Goal: Information Seeking & Learning: Learn about a topic

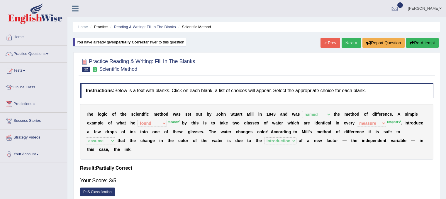
select select "named"
select select "found"
select select "measure"
select select "assume"
select select "introduction"
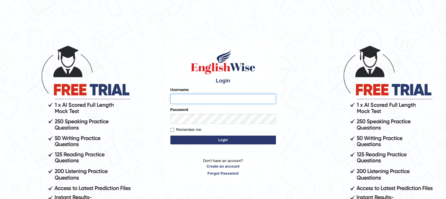
type input "PunamRijal"
click at [227, 142] on button "Login" at bounding box center [222, 139] width 105 height 9
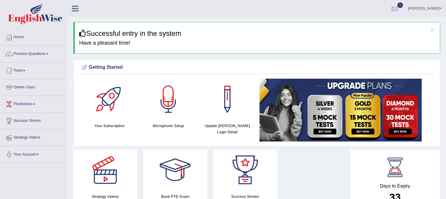
click at [22, 76] on link "Tests" at bounding box center [33, 69] width 67 height 15
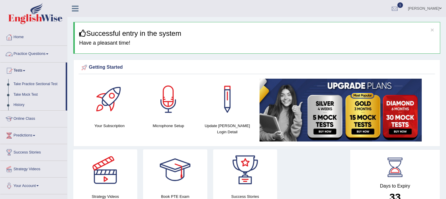
click at [47, 50] on link "Practice Questions" at bounding box center [33, 53] width 67 height 15
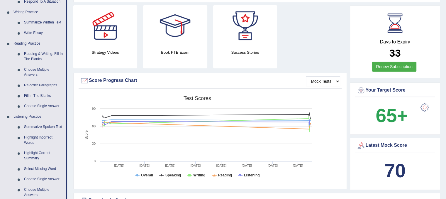
scroll to position [142, 0]
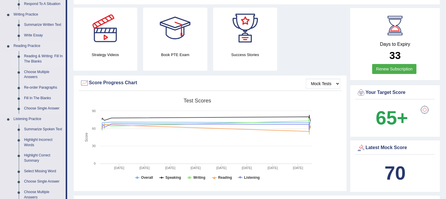
click at [54, 59] on link "Reading & Writing: Fill In The Blanks" at bounding box center [43, 59] width 44 height 16
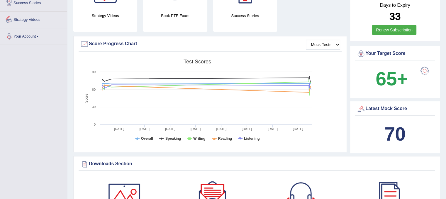
scroll to position [215, 0]
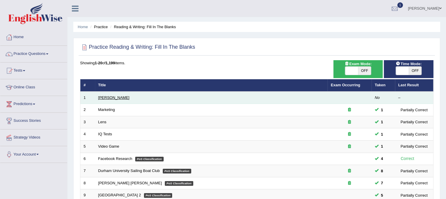
click at [117, 95] on link "Estee Lauder" at bounding box center [113, 97] width 31 height 4
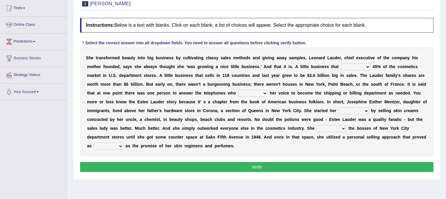
scroll to position [66, 0]
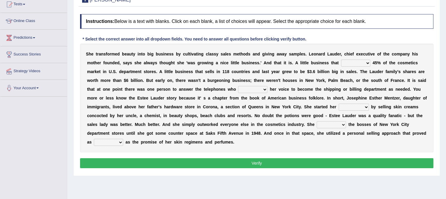
click at [368, 62] on select "has controls makes maintains" at bounding box center [355, 62] width 29 height 7
select select "has"
click at [341, 59] on select "has controls makes maintains" at bounding box center [355, 62] width 29 height 7
click at [263, 90] on select "switched changed raised used" at bounding box center [252, 89] width 29 height 7
select select "used"
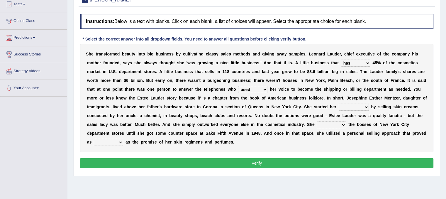
click at [238, 86] on select "switched changed raised used" at bounding box center [252, 89] width 29 height 7
click at [361, 109] on select "job institute companion enterprise" at bounding box center [353, 106] width 30 height 7
select select "job"
click at [338, 103] on select "job institute companion enterprise" at bounding box center [353, 106] width 30 height 7
click at [342, 126] on select "stated bridged stalked heaved" at bounding box center [330, 124] width 29 height 7
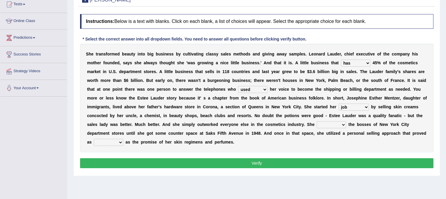
select select "stalked"
click at [316, 121] on select "stated bridged stalked heaved" at bounding box center [330, 124] width 29 height 7
click at [120, 144] on select "potent ruthless potential expensive" at bounding box center [108, 142] width 29 height 7
select select "potent"
click at [94, 139] on select "potent ruthless potential expensive" at bounding box center [108, 142] width 29 height 7
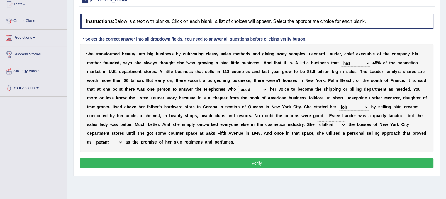
click at [134, 166] on button "Verify" at bounding box center [256, 163] width 353 height 10
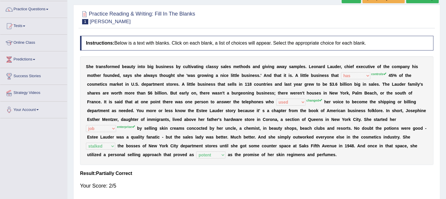
scroll to position [43, 0]
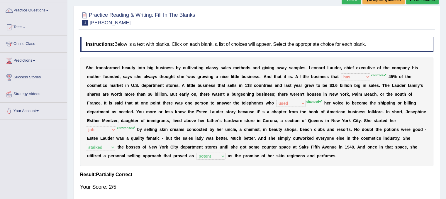
click at [356, 4] on div "Next » Report Question Re-Attempt" at bounding box center [390, -1] width 98 height 11
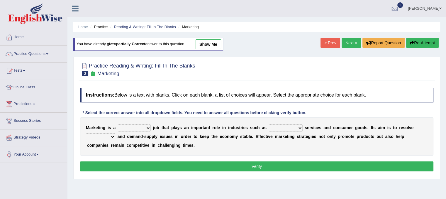
click at [142, 125] on select "professional flexible parochial descriptive" at bounding box center [134, 127] width 33 height 7
select select "professional"
click at [118, 124] on select "professional flexible parochial descriptive" at bounding box center [134, 127] width 33 height 7
click at [296, 126] on select "civil financial conventional foremost" at bounding box center [286, 127] width 34 height 7
select select "financial"
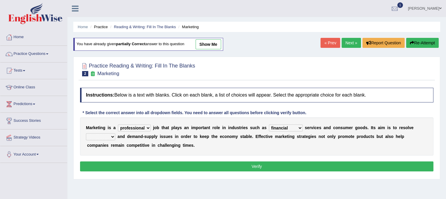
click at [269, 124] on select "civil financial conventional foremost" at bounding box center [286, 127] width 34 height 7
click at [113, 135] on select "imbalance excess symmetry budget" at bounding box center [100, 136] width 29 height 7
select select "imbalance"
click at [86, 133] on select "imbalance excess symmetry budget" at bounding box center [100, 136] width 29 height 7
click at [147, 164] on button "Verify" at bounding box center [256, 166] width 353 height 10
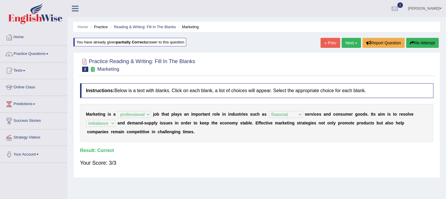
click at [346, 45] on link "Next »" at bounding box center [350, 43] width 19 height 10
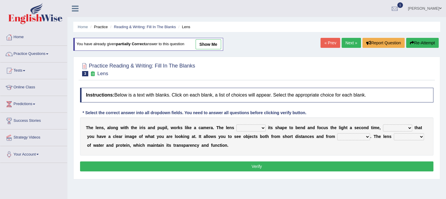
click at [255, 130] on div "T h e l e n s , a l o n g w i t h t h e i r i s a n d p u p i l , w o r k s l i…" at bounding box center [256, 136] width 353 height 38
click at [265, 125] on select "adjusts shows selects presents" at bounding box center [250, 127] width 29 height 7
select select "adjusts"
click at [236, 124] on select "adjusts shows selects presents" at bounding box center [250, 127] width 29 height 7
click at [403, 127] on select "ensures to ensure ensure ensured" at bounding box center [397, 127] width 29 height 7
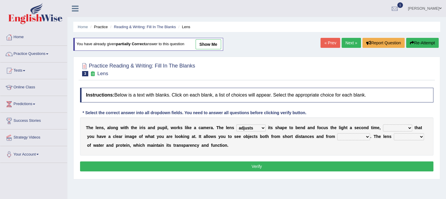
select select "ensure"
click at [383, 124] on select "ensures to ensure ensure ensured" at bounding box center [397, 127] width 29 height 7
click at [359, 139] on select "far away in between further apart all along" at bounding box center [353, 136] width 33 height 7
select select "far away"
click at [337, 133] on select "far away in between further apart all along" at bounding box center [353, 136] width 33 height 7
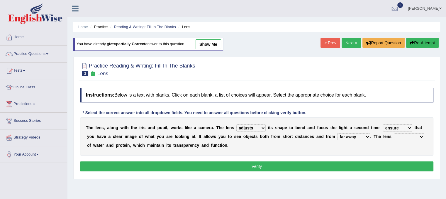
click at [398, 134] on select "constitutes comprises composes consists" at bounding box center [408, 136] width 30 height 7
select select "consists"
click at [393, 133] on select "constitutes comprises composes consists" at bounding box center [408, 136] width 30 height 7
click at [341, 163] on button "Verify" at bounding box center [256, 166] width 353 height 10
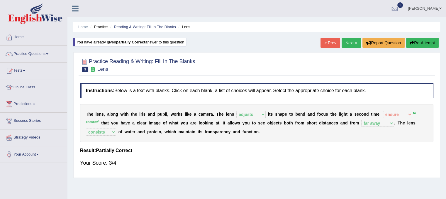
click at [348, 44] on link "Next »" at bounding box center [350, 43] width 19 height 10
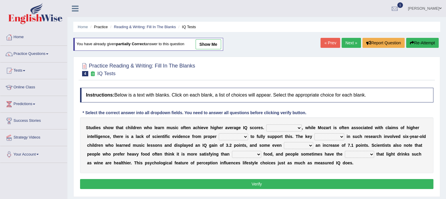
drag, startPoint x: 0, startPoint y: 0, endPoint x: 292, endPoint y: 140, distance: 324.1
click at [292, 140] on div "S t u d i e s s h o w t h a t c h i l d r e n w h o l e a r n m u s i c o f t e…" at bounding box center [256, 145] width 353 height 56
click at [296, 127] on select "However Therefore Consequently While" at bounding box center [283, 127] width 35 height 7
select select "However"
click at [266, 124] on select "However Therefore Consequently While" at bounding box center [283, 127] width 35 height 7
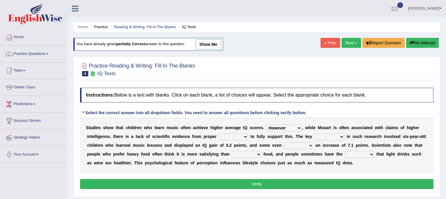
click at [228, 135] on select "test tests testing tested" at bounding box center [233, 136] width 29 height 7
select select "test"
click at [219, 133] on select "test tests testing tested" at bounding box center [233, 136] width 29 height 7
click at [335, 136] on select "process goal implication odd" at bounding box center [329, 136] width 30 height 7
select select "process"
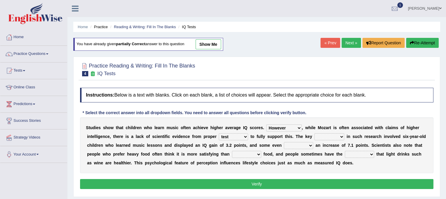
click at [314, 133] on select "process goal implication odd" at bounding box center [329, 136] width 30 height 7
click at [309, 140] on div "S t u d i e s s h o w t h a t c h i l d r e n w h o l e a r n m u s i c o f t e…" at bounding box center [256, 145] width 353 height 56
click at [309, 143] on select "exhibited taught learned threatened" at bounding box center [298, 145] width 29 height 7
select select "learned"
click at [284, 142] on select "exhibited taught learned threatened" at bounding box center [298, 145] width 29 height 7
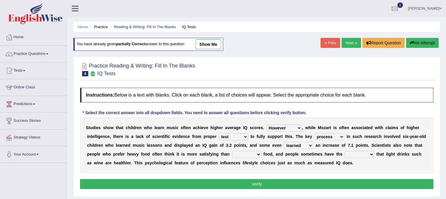
click at [259, 151] on select "choosy lighter cushiony spooky" at bounding box center [246, 154] width 29 height 7
select select "lighter"
click at [232, 151] on select "choosy lighter cushiony spooky" at bounding box center [246, 154] width 29 height 7
click at [369, 154] on select "illusion sight anecdote intention" at bounding box center [359, 154] width 29 height 7
select select "illusion"
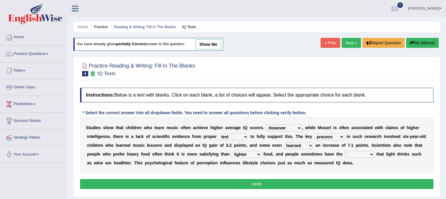
click at [345, 151] on select "illusion sight anecdote intention" at bounding box center [359, 154] width 29 height 7
click at [342, 185] on button "Verify" at bounding box center [256, 184] width 353 height 10
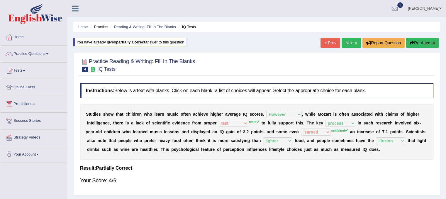
click at [350, 45] on link "Next »" at bounding box center [350, 43] width 19 height 10
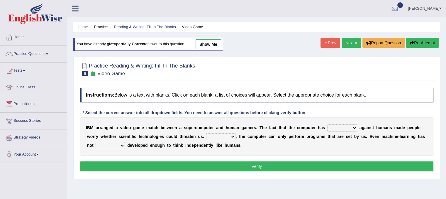
click at [352, 122] on div "I B M a r r a n g e d a v i d e o g a m e m a t c h b e t w e e n a s u p e r c…" at bounding box center [256, 136] width 353 height 38
click at [352, 128] on select "competed fought acted challenged" at bounding box center [342, 127] width 30 height 7
click at [327, 124] on select "competed fought acted challenged" at bounding box center [342, 127] width 30 height 7
click at [348, 127] on select "competed fought acted challenged" at bounding box center [342, 127] width 30 height 7
select select "challenged"
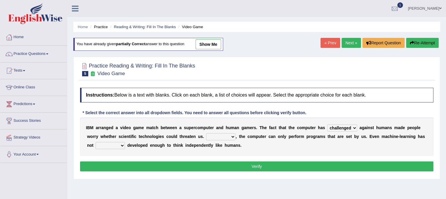
click at [327, 124] on select "competed fought acted challenged" at bounding box center [342, 127] width 30 height 7
click at [231, 135] on select "Moreover However Thus So" at bounding box center [220, 136] width 29 height 7
click at [206, 133] on select "Moreover However Thus So" at bounding box center [220, 136] width 29 height 7
click at [228, 134] on select "Moreover However Thus So" at bounding box center [220, 136] width 29 height 7
select select "Moreover"
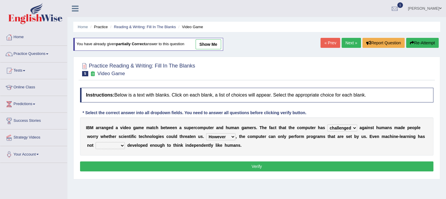
click at [206, 133] on select "Moreover However Thus So" at bounding box center [220, 136] width 29 height 7
click at [116, 144] on select "yet still only just" at bounding box center [110, 145] width 29 height 7
select select "yet"
click at [96, 142] on select "yet still only just" at bounding box center [110, 145] width 29 height 7
click at [156, 167] on button "Verify" at bounding box center [256, 166] width 353 height 10
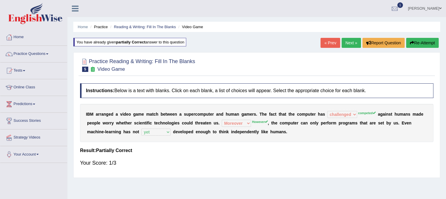
click at [352, 40] on link "Next »" at bounding box center [350, 43] width 19 height 10
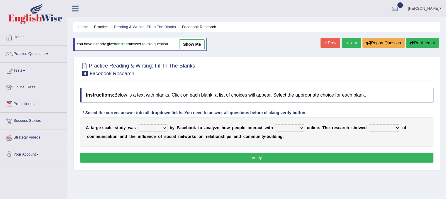
click at [162, 125] on select "surveyed had asked made" at bounding box center [152, 127] width 29 height 7
click at [138, 124] on select "surveyed had asked made" at bounding box center [152, 127] width 29 height 7
click at [159, 126] on select "surveyed had asked made" at bounding box center [152, 127] width 29 height 7
select select "made"
click at [138, 124] on select "surveyed had asked made" at bounding box center [152, 127] width 29 height 7
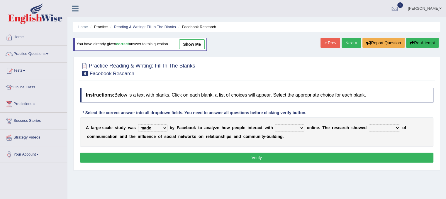
click at [298, 128] on select "together all each other another" at bounding box center [289, 127] width 29 height 7
select select "each other"
click at [275, 124] on select "together all each other another" at bounding box center [289, 127] width 29 height 7
click at [390, 123] on div "A l a r g e - s c a l e s t u d y w a s surveyed had asked made b y F a c e b o…" at bounding box center [256, 131] width 353 height 29
click at [395, 127] on select "advantages standards fellowships patterns" at bounding box center [384, 127] width 31 height 7
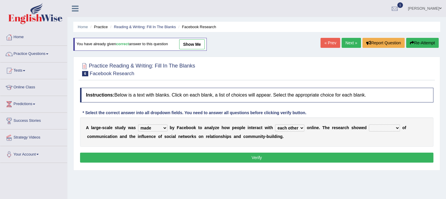
select select "patterns"
click at [369, 124] on select "advantages standards fellowships patterns" at bounding box center [384, 127] width 31 height 7
click at [364, 158] on button "Verify" at bounding box center [256, 157] width 353 height 10
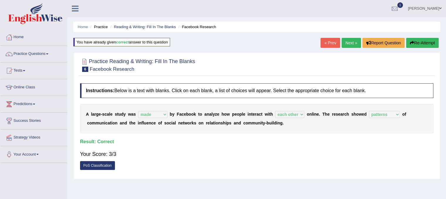
click at [343, 46] on link "Next »" at bounding box center [350, 43] width 19 height 10
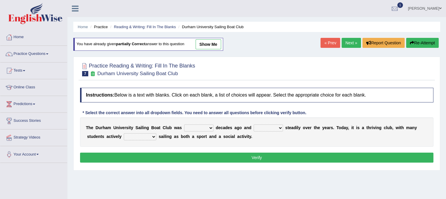
click at [208, 122] on div "T h e D u r h a m U n i v e r s i t y S a i l i n g B o a t C l u b w a s found…" at bounding box center [256, 131] width 353 height 29
click at [209, 126] on select "found fund founded find" at bounding box center [198, 127] width 29 height 7
select select "founded"
click at [184, 124] on select "found fund founded find" at bounding box center [198, 127] width 29 height 7
click at [277, 127] on select "grow growing has grown grown" at bounding box center [267, 127] width 29 height 7
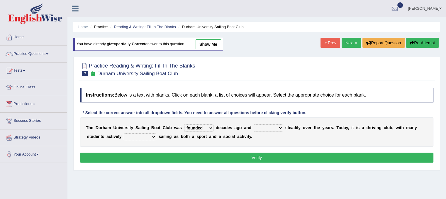
select select "grown"
click at [253, 124] on select "grow growing has grown grown" at bounding box center [267, 127] width 29 height 7
click at [150, 137] on select "enjoy enjoyed are enjoying enjoying" at bounding box center [140, 136] width 33 height 7
select select "enjoying"
click at [124, 133] on select "enjoy enjoyed are enjoying enjoying" at bounding box center [140, 136] width 33 height 7
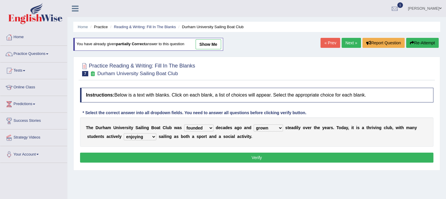
click at [177, 155] on button "Verify" at bounding box center [256, 157] width 353 height 10
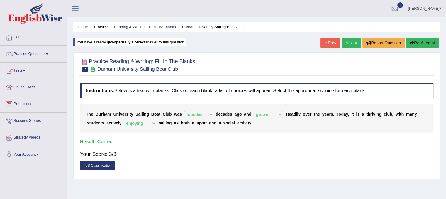
click at [342, 47] on link "Next »" at bounding box center [350, 43] width 19 height 10
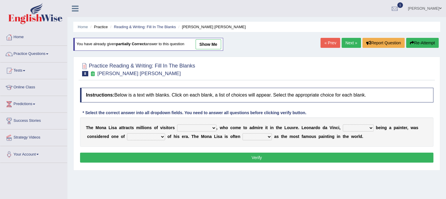
click at [203, 125] on select "around the year the all year all year round per year" at bounding box center [196, 127] width 39 height 7
select select "per year"
click at [177, 124] on select "around the year the all year all year round per year" at bounding box center [196, 127] width 39 height 7
click at [365, 126] on select "rather than as much as as well as as long as" at bounding box center [358, 127] width 31 height 7
select select "as well as"
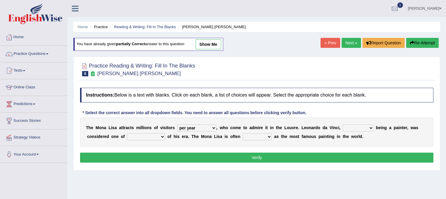
click at [343, 124] on select "rather than as much as as well as as long as" at bounding box center [358, 127] width 31 height 7
click at [160, 140] on div "T h e M o n a L i s a a t t r a c t s m i l l i o n s o f v i s i t o r s aroun…" at bounding box center [256, 131] width 353 height 29
click at [162, 135] on select "better artists artist the better artist the best artists" at bounding box center [146, 136] width 38 height 7
select select "the best artists"
click at [127, 133] on select "better artists artist the better artist the best artists" at bounding box center [146, 136] width 38 height 7
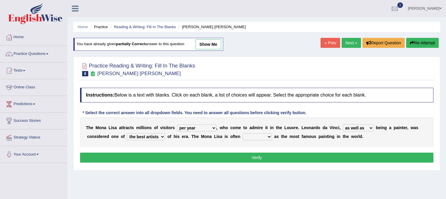
click at [261, 133] on select "classified suggested predicted described" at bounding box center [256, 136] width 29 height 7
select select "described"
click at [242, 133] on select "classified suggested predicted described" at bounding box center [256, 136] width 29 height 7
click at [270, 157] on button "Verify" at bounding box center [256, 157] width 353 height 10
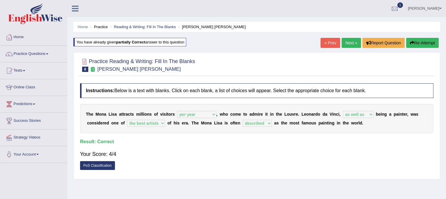
click at [354, 41] on link "Next »" at bounding box center [350, 43] width 19 height 10
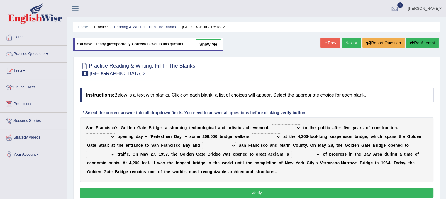
click at [301, 130] on div "S a n F r a n c i s c o ' [PERSON_NAME] G a t e B r i d g e , a s t u n n i n g…" at bounding box center [256, 149] width 353 height 64
click at [294, 125] on select "opens closes appears equals" at bounding box center [285, 127] width 29 height 7
select select "opens"
click at [271, 124] on select "opens closes appears equals" at bounding box center [285, 127] width 29 height 7
click at [259, 136] on select "stationed looked marveled laughed" at bounding box center [265, 136] width 29 height 7
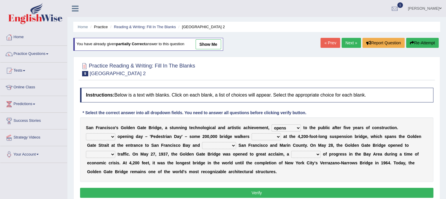
select select "stationed"
click at [251, 133] on select "stationed looked marveled laughed" at bounding box center [265, 136] width 29 height 7
click at [222, 142] on select "separates connects channels differentiates" at bounding box center [219, 145] width 34 height 7
select select "connects"
click at [202, 142] on select "separates connects channels differentiates" at bounding box center [219, 145] width 34 height 7
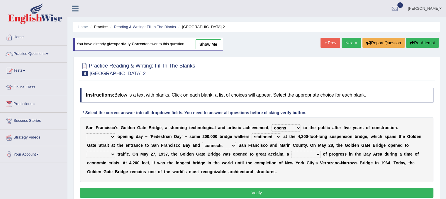
drag, startPoint x: 306, startPoint y: 158, endPoint x: 315, endPoint y: 152, distance: 10.8
click at [315, 152] on div "S a n F r a n c i s c o ' s G o l d e n G a t e B r i d g e , a s t u n n i n g…" at bounding box center [256, 149] width 353 height 64
click at [315, 152] on select "denial symbol technique yield" at bounding box center [305, 154] width 29 height 7
select select "denial"
click at [291, 151] on select "denial symbol technique yield" at bounding box center [305, 154] width 29 height 7
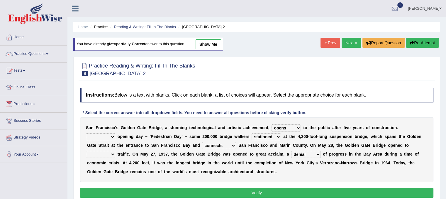
click at [108, 155] on select "aquatic vehicular airborne watertight" at bounding box center [100, 154] width 29 height 7
select select "vehicular"
click at [86, 151] on select "aquatic vehicular airborne watertight" at bounding box center [100, 154] width 29 height 7
click at [163, 192] on button "Verify" at bounding box center [256, 193] width 353 height 10
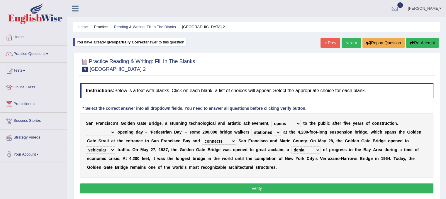
click at [113, 132] on select "On During Since When" at bounding box center [100, 132] width 29 height 7
select select "On"
click at [86, 129] on select "On During Since When" at bounding box center [100, 132] width 29 height 7
click at [164, 189] on button "Verify" at bounding box center [256, 188] width 353 height 10
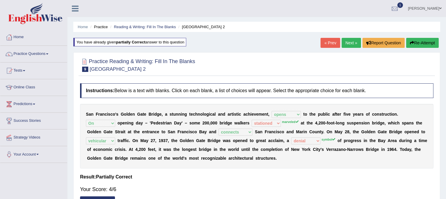
click at [345, 42] on link "Next »" at bounding box center [350, 43] width 19 height 10
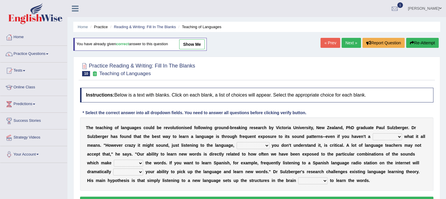
click at [389, 139] on select "dew claw clue due" at bounding box center [386, 136] width 29 height 7
select select "clue"
click at [372, 133] on select "dew claw clue due" at bounding box center [386, 136] width 29 height 7
click at [248, 145] on select "but also all together even though if so" at bounding box center [252, 145] width 33 height 7
select select "even though"
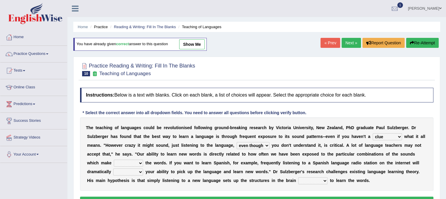
click at [236, 142] on select "but also all together even though if so" at bounding box center [252, 145] width 33 height 7
click at [134, 163] on select "down up of on" at bounding box center [128, 162] width 29 height 7
select select "up"
click at [114, 159] on select "down up of on" at bounding box center [128, 162] width 29 height 7
click at [136, 173] on select "evaluate exaggerate describe boost" at bounding box center [128, 171] width 30 height 7
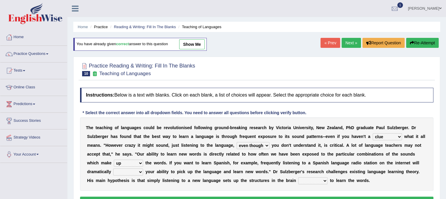
select select "boost"
click at [113, 168] on select "evaluate exaggerate describe boost" at bounding box center [128, 171] width 30 height 7
click at [323, 178] on select "requiring required directed to require" at bounding box center [312, 180] width 29 height 7
select select "to require"
click at [298, 177] on select "requiring required directed to require" at bounding box center [312, 180] width 29 height 7
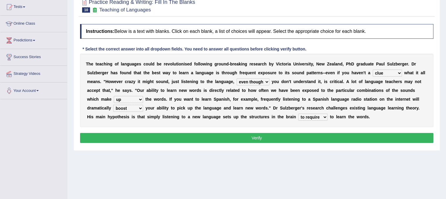
scroll to position [66, 0]
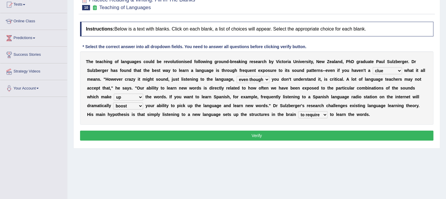
click at [381, 136] on button "Verify" at bounding box center [256, 135] width 353 height 10
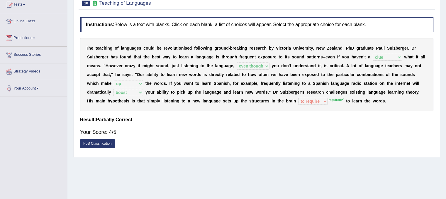
click at [381, 136] on div "Your Score: 4/5" at bounding box center [256, 132] width 353 height 14
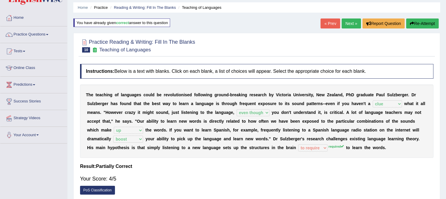
scroll to position [18, 0]
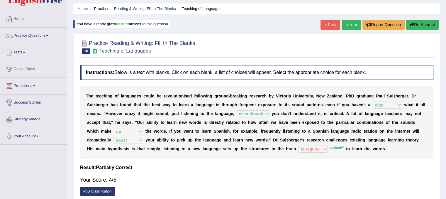
click at [420, 23] on button "Re-Attempt" at bounding box center [422, 25] width 33 height 10
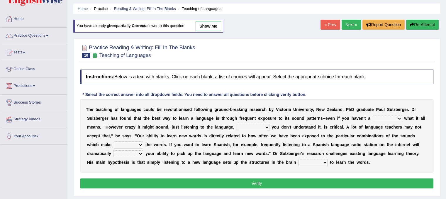
click at [324, 161] on select "requiring required directed to require" at bounding box center [312, 162] width 29 height 7
click at [390, 118] on select "dew claw clue due" at bounding box center [386, 118] width 29 height 7
select select "clue"
click at [372, 115] on select "dew claw clue due" at bounding box center [386, 118] width 29 height 7
click at [259, 125] on select "but also all together even though if so" at bounding box center [252, 127] width 33 height 7
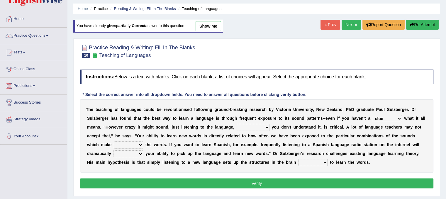
select select "even though"
click at [236, 124] on select "but also all together even though if so" at bounding box center [252, 127] width 33 height 7
click at [139, 145] on select "down up of on" at bounding box center [128, 144] width 29 height 7
select select "up"
click at [114, 141] on select "down up of on" at bounding box center [128, 144] width 29 height 7
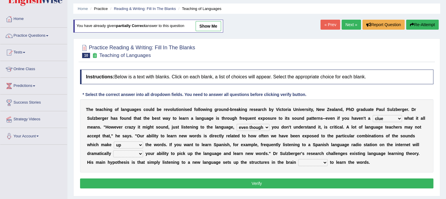
click at [139, 153] on select "evaluate exaggerate describe boost" at bounding box center [128, 153] width 30 height 7
select select "boost"
click at [113, 150] on select "evaluate exaggerate describe boost" at bounding box center [128, 153] width 30 height 7
click at [320, 159] on select "requiring required directed to require" at bounding box center [312, 162] width 29 height 7
select select "required"
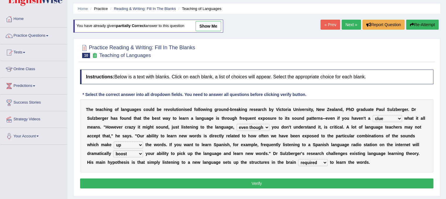
click at [298, 159] on select "requiring required directed to require" at bounding box center [312, 162] width 29 height 7
click at [272, 183] on button "Verify" at bounding box center [256, 183] width 353 height 10
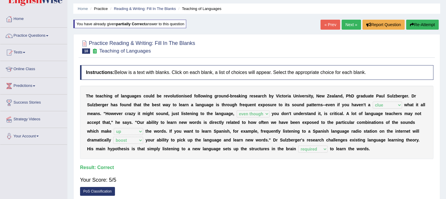
click at [344, 27] on link "Next »" at bounding box center [350, 25] width 19 height 10
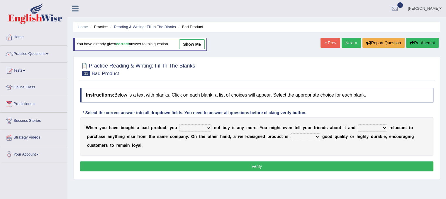
click at [206, 127] on select "would have should have should" at bounding box center [195, 127] width 32 height 7
select select "should"
click at [179, 124] on select "would have should have should" at bounding box center [195, 127] width 32 height 7
click at [369, 127] on select "is are be being" at bounding box center [371, 127] width 29 height 7
select select "being"
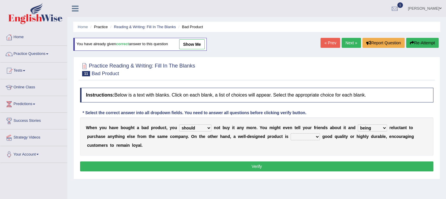
click at [357, 124] on select "is are be being" at bounding box center [371, 127] width 29 height 7
click at [308, 135] on select "both also neither either" at bounding box center [304, 136] width 29 height 7
select select "either"
click at [290, 133] on select "both also neither either" at bounding box center [304, 136] width 29 height 7
click at [269, 162] on button "Verify" at bounding box center [256, 166] width 353 height 10
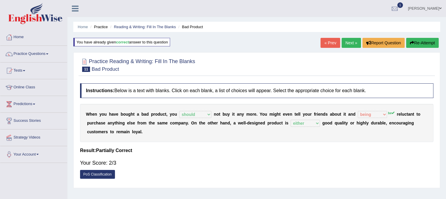
click at [351, 43] on link "Next »" at bounding box center [350, 43] width 19 height 10
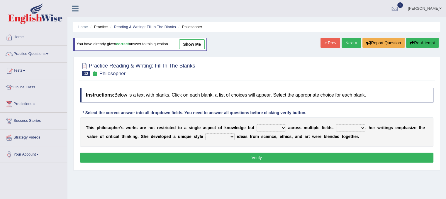
click at [281, 128] on select "constrain contain assemble extend" at bounding box center [270, 127] width 29 height 7
click at [265, 169] on div "Practice Reading & Writing: Fill In The Blanks 12 Philosopher Instructions: Bel…" at bounding box center [256, 114] width 367 height 114
click at [281, 125] on select "constrain contain assemble extend" at bounding box center [270, 127] width 29 height 7
click at [276, 167] on div "Practice Reading & Writing: Fill In The Blanks 12 Philosopher Instructions: Bel…" at bounding box center [256, 114] width 367 height 114
click at [284, 129] on select "constrain contain assemble extend" at bounding box center [270, 127] width 29 height 7
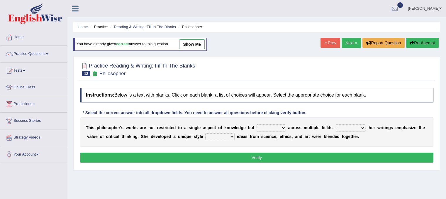
select select "extend"
click at [256, 124] on select "constrain contain assemble extend" at bounding box center [270, 127] width 29 height 7
click at [354, 126] on select "Rather So Moreover Likely" at bounding box center [350, 127] width 29 height 7
select select "Moreover"
click at [336, 124] on select "Rather So Moreover Likely" at bounding box center [350, 127] width 29 height 7
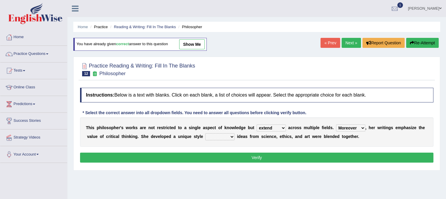
click at [228, 135] on select "in that that which in which" at bounding box center [219, 136] width 29 height 7
click at [205, 133] on select "in that that which in which" at bounding box center [219, 136] width 29 height 7
click at [230, 134] on select "in that that which in which" at bounding box center [219, 136] width 29 height 7
select select "in which"
click at [205, 133] on select "in that that which in which" at bounding box center [219, 136] width 29 height 7
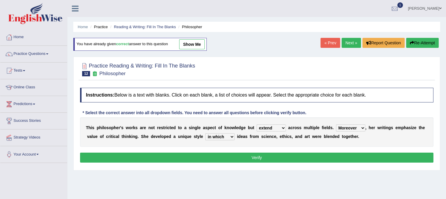
click at [262, 159] on button "Verify" at bounding box center [256, 157] width 353 height 10
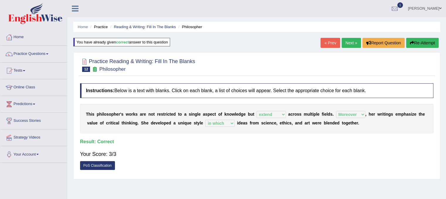
click at [352, 40] on link "Next »" at bounding box center [350, 43] width 19 height 10
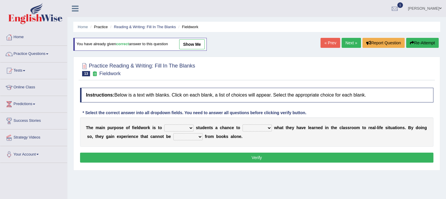
click at [188, 123] on div "T h e m a i n p u r p o s e o f f i e l d w o r k i s t o resemble stow rave of…" at bounding box center [256, 131] width 353 height 29
click at [188, 126] on select "resemble stow rave offer" at bounding box center [178, 127] width 29 height 7
select select "offer"
click at [164, 124] on select "resemble stow rave offer" at bounding box center [178, 127] width 29 height 7
click at [265, 129] on select "compare align apply dismount" at bounding box center [256, 127] width 29 height 7
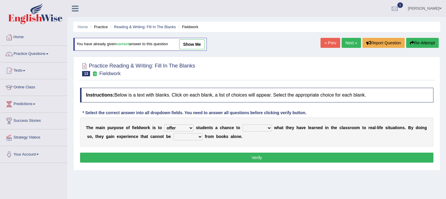
select select "apply"
click at [242, 124] on select "compare align apply dismount" at bounding box center [256, 127] width 29 height 7
click at [188, 135] on select "originated prepared obtained touted" at bounding box center [187, 136] width 29 height 7
select select "obtained"
click at [173, 133] on select "originated prepared obtained touted" at bounding box center [187, 136] width 29 height 7
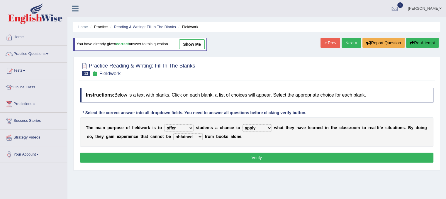
click at [209, 157] on button "Verify" at bounding box center [256, 157] width 353 height 10
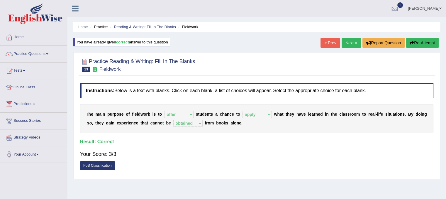
click at [345, 41] on link "Next »" at bounding box center [350, 43] width 19 height 10
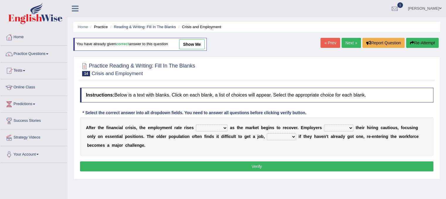
click at [220, 125] on select "normally conversely strenuously sharply" at bounding box center [212, 127] width 32 height 7
select select "strenuously"
click at [196, 124] on select "normally conversely strenuously sharply" at bounding box center [212, 127] width 32 height 7
click at [225, 129] on select "normally conversely strenuously sharply" at bounding box center [212, 127] width 32 height 7
click at [338, 127] on select "keeping kept keep are kept" at bounding box center [338, 127] width 29 height 7
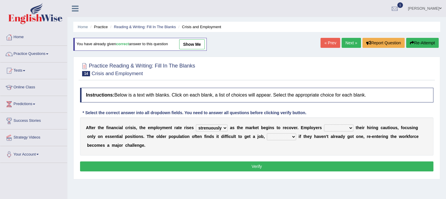
select select "keep"
click at [324, 124] on select "keeping kept keep are kept" at bounding box center [338, 127] width 29 height 7
click at [288, 135] on select "although while then because" at bounding box center [281, 136] width 29 height 7
select select "because"
click at [267, 133] on select "although while then because" at bounding box center [281, 136] width 29 height 7
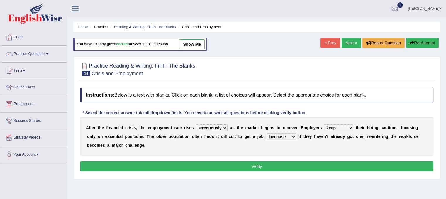
click at [281, 165] on button "Verify" at bounding box center [256, 166] width 353 height 10
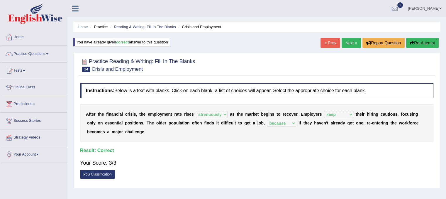
click at [354, 44] on link "Next »" at bounding box center [350, 43] width 19 height 10
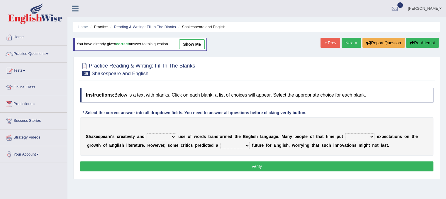
click at [160, 137] on select "idealized intensive fancied inventive" at bounding box center [160, 136] width 29 height 7
select select "inventive"
click at [146, 133] on select "idealized intensive fancied inventive" at bounding box center [160, 136] width 29 height 7
click at [354, 137] on select "wide much high more" at bounding box center [359, 136] width 29 height 7
select select "high"
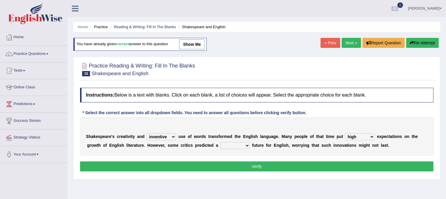
click at [345, 133] on select "wide much high more" at bounding box center [359, 136] width 29 height 7
click at [248, 146] on select "monetary promising irresistible daunting" at bounding box center [234, 145] width 29 height 7
select select "daunting"
click at [220, 142] on select "monetary promising irresistible daunting" at bounding box center [234, 145] width 29 height 7
click at [240, 164] on button "Verify" at bounding box center [256, 166] width 353 height 10
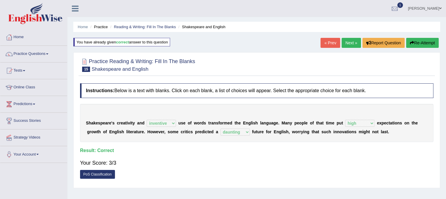
click at [348, 45] on link "Next »" at bounding box center [350, 43] width 19 height 10
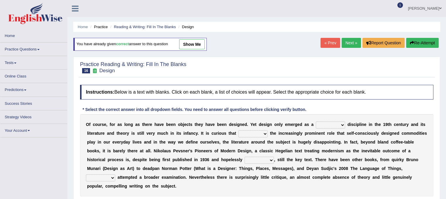
click at [330, 124] on select "bilateral ubiquitous foremost dedicated" at bounding box center [330, 124] width 29 height 7
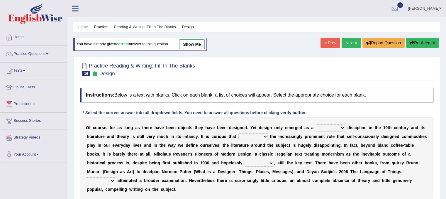
select select "dedicated"
click at [316, 124] on select "bilateral ubiquitous foremost dedicated" at bounding box center [330, 127] width 29 height 7
click at [260, 135] on select "since despite within through" at bounding box center [252, 136] width 29 height 7
select select "within"
click at [238, 133] on select "since despite within through" at bounding box center [252, 136] width 29 height 7
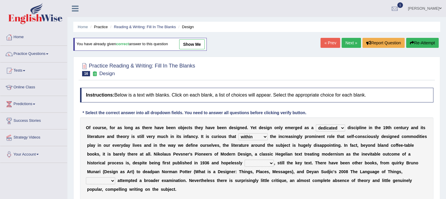
click at [263, 165] on select "dates dating date dated" at bounding box center [258, 162] width 29 height 7
select select "dated"
click at [244, 159] on select "dates dating date dated" at bounding box center [258, 162] width 29 height 7
click at [111, 181] on select "which then however as" at bounding box center [100, 180] width 29 height 7
select select "however"
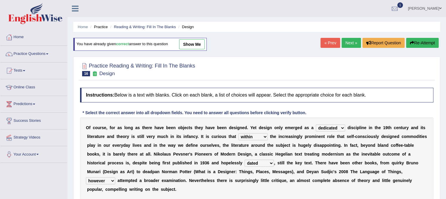
click at [86, 177] on select "which then however as" at bounding box center [100, 180] width 29 height 7
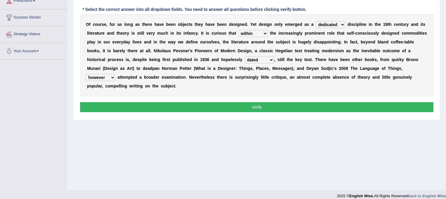
scroll to position [109, 0]
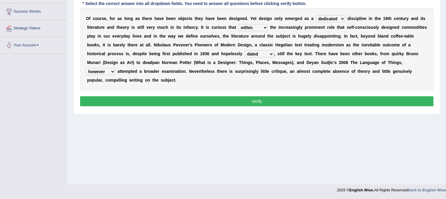
click at [383, 103] on button "Verify" at bounding box center [256, 101] width 353 height 10
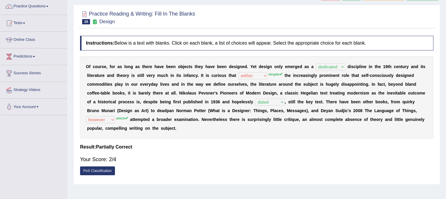
scroll to position [0, 0]
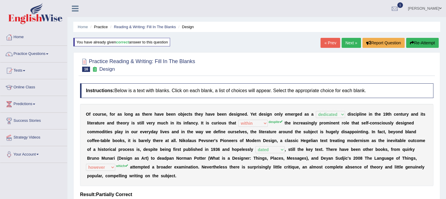
click at [350, 41] on link "Next »" at bounding box center [350, 43] width 19 height 10
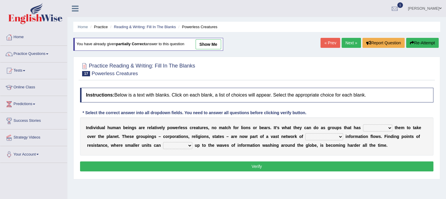
click at [386, 125] on select "enabled contended embodied conjured" at bounding box center [377, 127] width 29 height 7
select select "enabled"
click at [363, 124] on select "enabled contended embodied conjured" at bounding box center [377, 127] width 29 height 7
click at [338, 137] on select "interconnected overlapping fastened exploited" at bounding box center [324, 136] width 38 height 7
select select "interconnected"
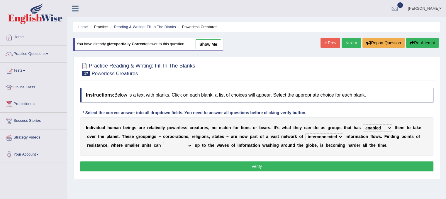
click at [305, 133] on select "interconnected overlapping fastened exploited" at bounding box center [324, 136] width 38 height 7
click at [189, 143] on select "stand raise hail pump" at bounding box center [177, 145] width 29 height 7
select select "raise"
click at [163, 142] on select "stand raise hail pump" at bounding box center [177, 145] width 29 height 7
click at [206, 164] on button "Verify" at bounding box center [256, 166] width 353 height 10
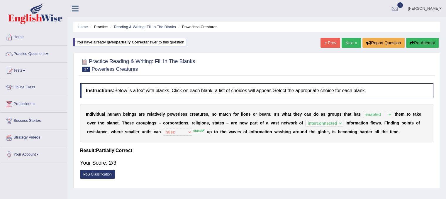
click at [352, 42] on link "Next »" at bounding box center [350, 43] width 19 height 10
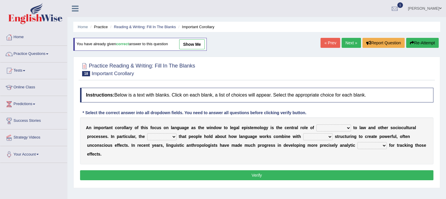
click at [337, 127] on select "discourse epoch dialect acquaintance" at bounding box center [333, 127] width 35 height 7
click at [316, 124] on select "discourse epoch dialect acquaintance" at bounding box center [333, 127] width 35 height 7
click at [338, 122] on div "A n i m p o r t a n t c o r o l l a r y o f t h i s f o c u s o n l a n g u a g…" at bounding box center [256, 140] width 353 height 47
click at [346, 126] on select "discourse epoch dialect acquaintance" at bounding box center [333, 127] width 35 height 7
select select "discourse"
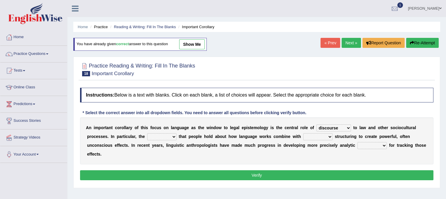
click at [316, 124] on select "discourse epoch dialect acquaintance" at bounding box center [333, 127] width 35 height 7
click at [168, 136] on select "deviation besmirch consent ideas" at bounding box center [161, 136] width 29 height 7
select select "ideas"
click at [147, 133] on select "deviation besmirch consent ideas" at bounding box center [161, 136] width 29 height 7
click at [322, 135] on select "mandatory linguistic legitimate customary" at bounding box center [317, 136] width 29 height 7
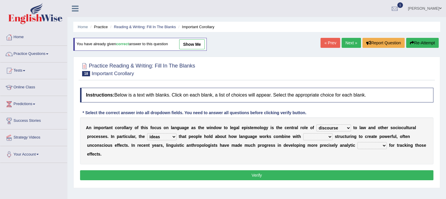
select select "linguistic"
click at [303, 133] on select "mandatory linguistic legitimate customary" at bounding box center [317, 136] width 29 height 7
click at [330, 136] on select "mandatory linguistic legitimate customary" at bounding box center [317, 136] width 29 height 7
click at [372, 142] on select "tools appetite albums stroke" at bounding box center [371, 145] width 29 height 7
select select "tools"
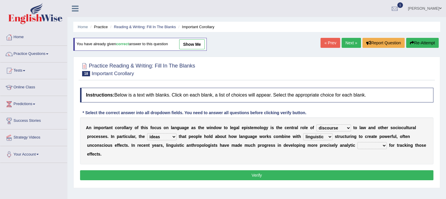
click at [357, 142] on select "tools appetite albums stroke" at bounding box center [371, 145] width 29 height 7
click at [307, 173] on button "Verify" at bounding box center [256, 175] width 353 height 10
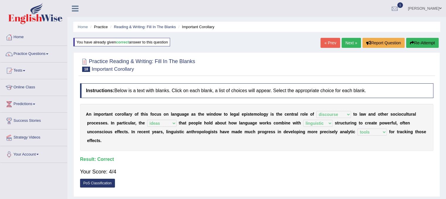
click at [347, 43] on link "Next »" at bounding box center [350, 43] width 19 height 10
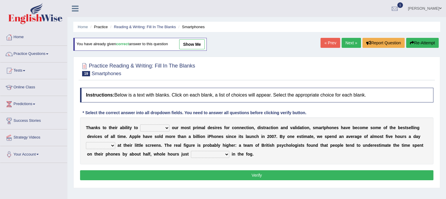
click at [161, 125] on select "hijack describe sharpen conserve" at bounding box center [154, 127] width 29 height 7
select select "hijack"
click at [140, 124] on select "hijack describe sharpen conserve" at bounding box center [154, 127] width 29 height 7
click at [105, 148] on div "T h a n k s t o t h e i r a b i l i t y t o hijack describe sharpen conserve o …" at bounding box center [256, 140] width 353 height 47
click at [105, 146] on select "watching waggling snoring staring" at bounding box center [100, 145] width 29 height 7
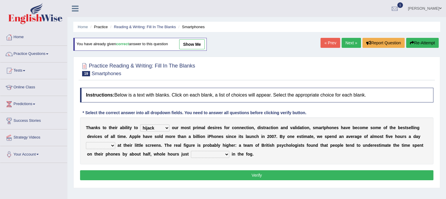
select select "staring"
click at [86, 142] on select "watching waggling snoring staring" at bounding box center [100, 145] width 29 height 7
click at [214, 154] on select "has evaporated evaporating evaporate evaporates" at bounding box center [210, 154] width 38 height 7
click at [191, 151] on select "has evaporated evaporating evaporate evaporates" at bounding box center [210, 154] width 38 height 7
click at [214, 155] on select "has evaporated evaporating evaporate evaporates" at bounding box center [210, 154] width 38 height 7
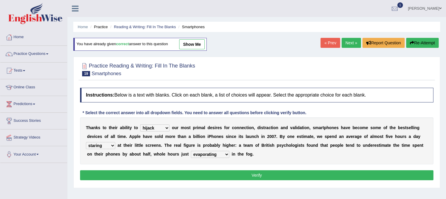
select select "evaporate"
click at [191, 151] on select "has evaporated evaporating evaporate evaporates" at bounding box center [210, 154] width 38 height 7
click at [225, 170] on button "Verify" at bounding box center [256, 175] width 353 height 10
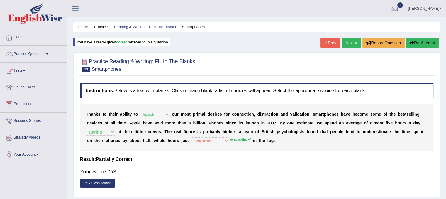
scroll to position [4, 0]
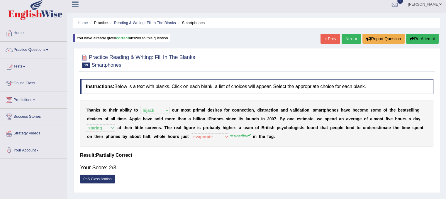
click at [350, 42] on link "Next »" at bounding box center [350, 39] width 19 height 10
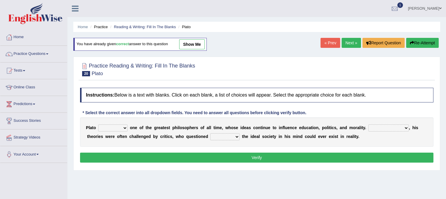
click at [121, 122] on div "P l a t o keeps comes claims remains o n e o f t h e g r e a t e s t p h i l o …" at bounding box center [256, 131] width 353 height 29
click at [121, 127] on select "keeps comes claims remains" at bounding box center [112, 127] width 29 height 7
select select "remains"
click at [98, 124] on select "keeps comes claims remains" at bounding box center [112, 127] width 29 height 7
click at [405, 127] on select "Notwithstanding So However Whatever" at bounding box center [388, 127] width 40 height 7
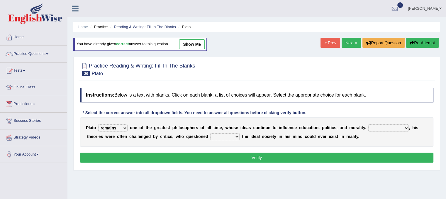
select select "However"
click at [368, 124] on select "Notwithstanding So However Whatever" at bounding box center [388, 127] width 40 height 7
click at [238, 134] on select "which what that whether" at bounding box center [224, 136] width 29 height 7
select select "that"
click at [210, 133] on select "which what that whether" at bounding box center [224, 136] width 29 height 7
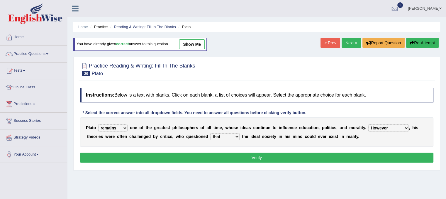
click at [241, 159] on button "Verify" at bounding box center [256, 157] width 353 height 10
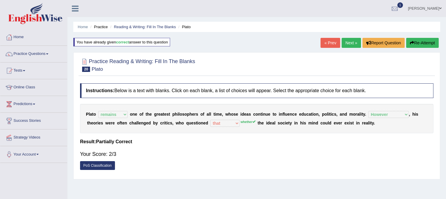
click at [355, 42] on link "Next »" at bounding box center [350, 43] width 19 height 10
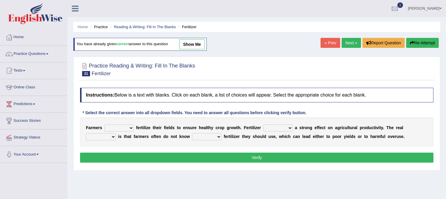
click at [129, 125] on select "must should need can" at bounding box center [118, 127] width 29 height 7
select select "should"
click at [104, 124] on select "must should need can" at bounding box center [118, 127] width 29 height 7
click at [276, 129] on select "has had have having" at bounding box center [277, 127] width 29 height 7
select select "has"
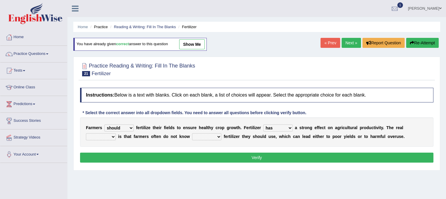
click at [263, 124] on select "has had have having" at bounding box center [277, 127] width 29 height 7
click at [102, 134] on select "problem question conclusion answer" at bounding box center [101, 136] width 30 height 7
select select "problem"
click at [86, 133] on select "problem question conclusion answer" at bounding box center [101, 136] width 30 height 7
click at [212, 136] on select "how much how many however so much" at bounding box center [206, 136] width 29 height 7
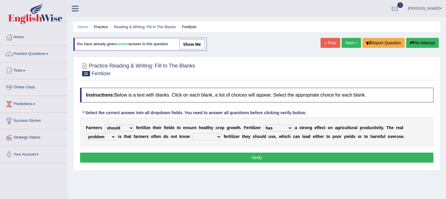
select select "how much"
click at [192, 133] on select "how much how many however so much" at bounding box center [206, 136] width 29 height 7
click at [211, 156] on button "Verify" at bounding box center [256, 157] width 353 height 10
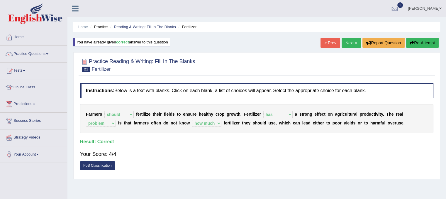
click at [347, 43] on link "Next »" at bounding box center [350, 43] width 19 height 10
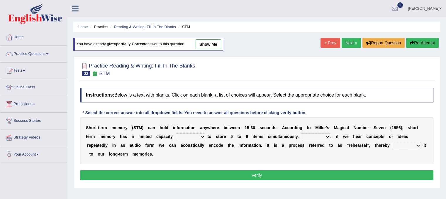
click at [196, 136] on select "being able is able be able unable" at bounding box center [190, 136] width 29 height 7
click at [176, 133] on select "being able is able be able unable" at bounding box center [190, 136] width 29 height 7
click at [193, 135] on select "being able is able be able unable" at bounding box center [190, 136] width 29 height 7
select select "being able"
click at [176, 133] on select "being able is able be able unable" at bounding box center [190, 136] width 29 height 7
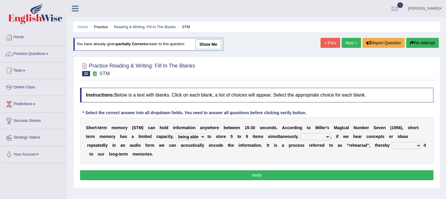
click at [324, 137] on select "However So Moreover Therefore" at bounding box center [315, 136] width 29 height 7
click at [301, 133] on select "However So Moreover Therefore" at bounding box center [315, 136] width 29 height 7
click at [311, 138] on select "However So Moreover Therefore" at bounding box center [315, 136] width 29 height 7
select select "So"
click at [301, 133] on select "However So Moreover Therefore" at bounding box center [315, 136] width 29 height 7
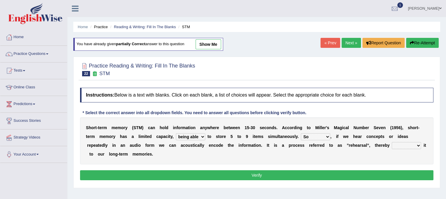
click at [407, 144] on select "commit commits commiting commited" at bounding box center [405, 145] width 29 height 7
select select "commited"
click at [391, 142] on select "commit commits commiting commited" at bounding box center [405, 145] width 29 height 7
click at [388, 178] on button "Verify" at bounding box center [256, 175] width 353 height 10
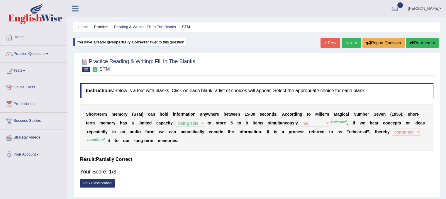
click at [388, 178] on div "PoS Classification" at bounding box center [256, 183] width 353 height 10
click at [344, 38] on div "Home Practice Reading & Writing: Fill In The Blanks STM You have already given …" at bounding box center [256, 146] width 378 height 293
click at [345, 42] on link "Next »" at bounding box center [350, 43] width 19 height 10
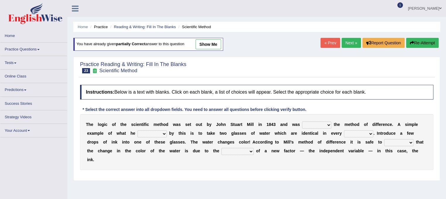
click at [320, 122] on select "pointed claimed demanded named" at bounding box center [316, 124] width 29 height 7
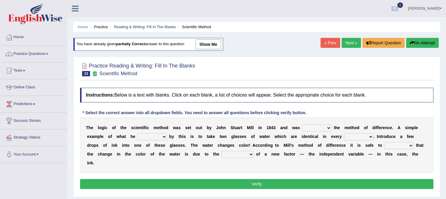
select select "named"
click at [302, 124] on select "pointed claimed demanded named" at bounding box center [316, 127] width 29 height 7
click at [167, 147] on div "T h e l o g i c o f t h e s c i e n t i f i c m e t h o d w a s s e t o u t b y…" at bounding box center [256, 145] width 353 height 56
click at [161, 138] on select "capped charged found meant" at bounding box center [151, 136] width 29 height 7
click at [137, 133] on select "capped charged found meant" at bounding box center [151, 136] width 29 height 7
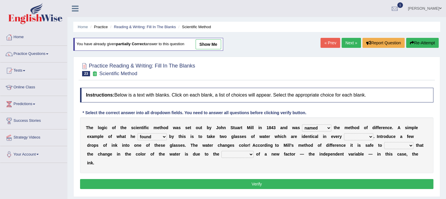
click at [364, 136] on select "thought identity measure respect" at bounding box center [358, 136] width 29 height 7
click at [162, 136] on select "capped charged found meant" at bounding box center [151, 136] width 29 height 7
select select "meant"
click at [137, 133] on select "capped charged found meant" at bounding box center [151, 136] width 29 height 7
click at [372, 134] on select "thought identity measure respect" at bounding box center [358, 136] width 29 height 7
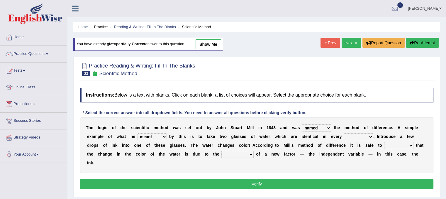
select select "respect"
click at [344, 133] on select "thought identity measure respect" at bounding box center [358, 136] width 29 height 7
click at [410, 145] on select "assume discuss prefer acclaim" at bounding box center [398, 145] width 29 height 7
select select "acclaim"
click at [384, 142] on select "assume discuss prefer acclaim" at bounding box center [398, 145] width 29 height 7
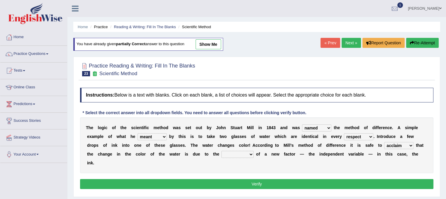
click at [252, 155] on select "introduction magnitude preparation purification" at bounding box center [237, 154] width 32 height 7
select select "introduction"
click at [221, 151] on select "introduction magnitude preparation purification" at bounding box center [237, 154] width 32 height 7
click at [260, 186] on button "Verify" at bounding box center [256, 184] width 353 height 10
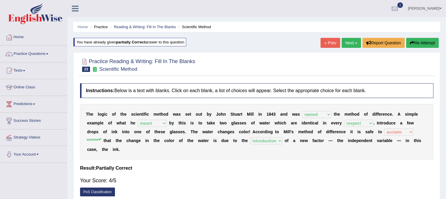
click at [349, 43] on link "Next »" at bounding box center [350, 43] width 19 height 10
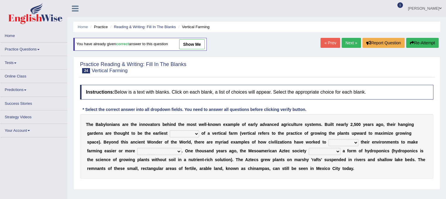
drag, startPoint x: 226, startPoint y: 156, endPoint x: 229, endPoint y: 137, distance: 19.8
click at [229, 137] on div "T h e B a b y l o n i a n s a r e t h e i n n o v a t o r s b e h i n d t h e m…" at bounding box center [256, 146] width 353 height 64
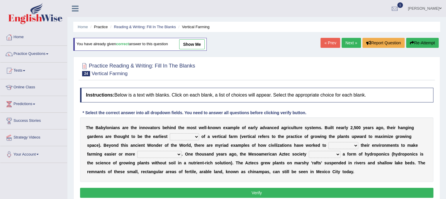
click at [190, 134] on select "prototype failure discredit protocol" at bounding box center [184, 136] width 29 height 7
select select "prototype"
click at [170, 133] on select "prototype failure discredit protocol" at bounding box center [184, 136] width 29 height 7
click at [352, 143] on select "manipulate escape respect disarrange" at bounding box center [343, 145] width 30 height 7
select select "manipulate"
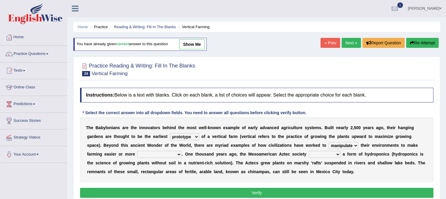
click at [328, 142] on select "manipulate escape respect disarrange" at bounding box center [343, 145] width 30 height 7
click at [175, 154] on select "productive constructive connective counterproductive" at bounding box center [159, 154] width 44 height 7
select select "productive"
click at [137, 151] on select "productive constructive connective counterproductive" at bounding box center [159, 154] width 44 height 7
click at [330, 151] on select "domineered volunteered pioneered engineered" at bounding box center [325, 154] width 32 height 7
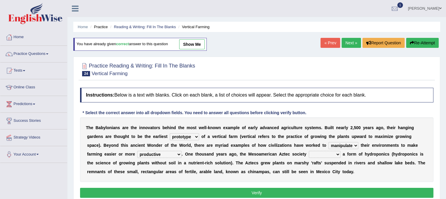
select select "pioneered"
click at [309, 151] on select "domineered volunteered pioneered engineered" at bounding box center [325, 154] width 32 height 7
click at [258, 190] on button "Verify" at bounding box center [256, 193] width 353 height 10
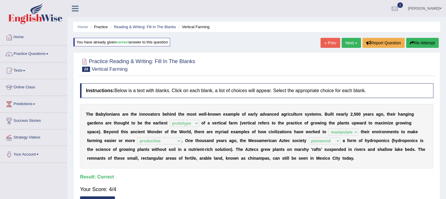
click at [353, 41] on link "Next »" at bounding box center [350, 43] width 19 height 10
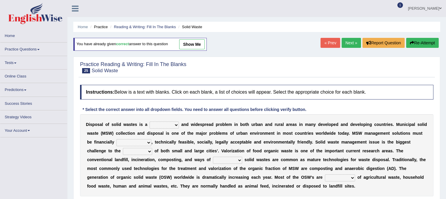
click at [172, 125] on select "slanting stinging stalling shafting" at bounding box center [163, 124] width 29 height 7
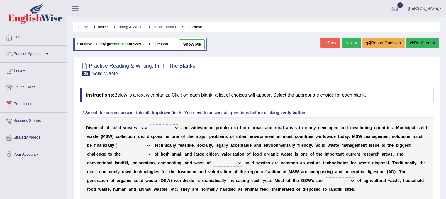
select select "stinging"
click at [149, 124] on select "slanting stinging stalling shafting" at bounding box center [163, 127] width 29 height 7
click at [139, 147] on select "unattainable sustainable objectionable treasonable" at bounding box center [133, 145] width 35 height 7
click at [138, 146] on select "unattainable sustainable objectionable treasonable" at bounding box center [133, 145] width 35 height 7
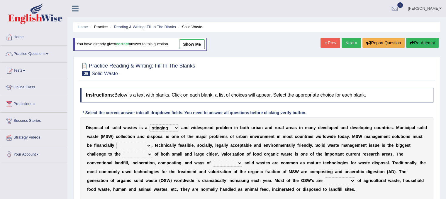
select select "sustainable"
click at [116, 142] on select "unattainable sustainable objectionable treasonable" at bounding box center [133, 145] width 35 height 7
click at [140, 151] on select "plants culture authorities history" at bounding box center [137, 154] width 29 height 7
select select "culture"
click at [123, 151] on select "plants culture authorities history" at bounding box center [137, 154] width 29 height 7
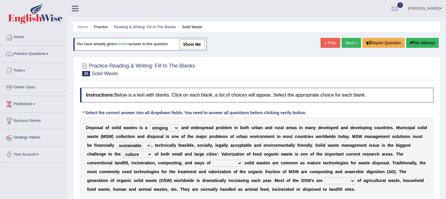
drag, startPoint x: 243, startPoint y: 160, endPoint x: 237, endPoint y: 160, distance: 5.9
click at [237, 160] on div "D i s p o s a l o f s o l i d w a s t e s i s a slanting stinging stalling shaf…" at bounding box center [256, 158] width 353 height 82
click at [237, 160] on select "reserving preserving deserving handling" at bounding box center [227, 162] width 29 height 7
select select "handling"
click at [213, 159] on select "reserving preserving deserving handling" at bounding box center [227, 162] width 29 height 7
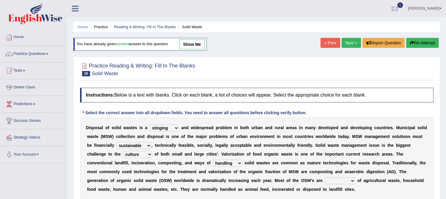
click at [349, 178] on select "composed disposed composing disposing" at bounding box center [340, 180] width 30 height 7
select select "disposed"
click at [325, 177] on select "composed disposed composing disposing" at bounding box center [340, 180] width 30 height 7
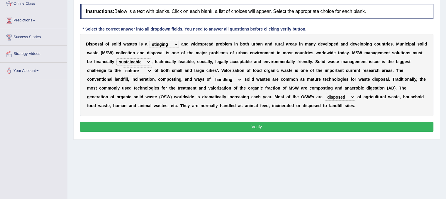
scroll to position [76, 0]
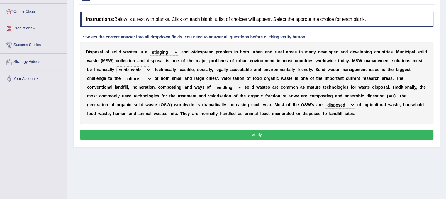
click at [342, 133] on button "Verify" at bounding box center [256, 135] width 353 height 10
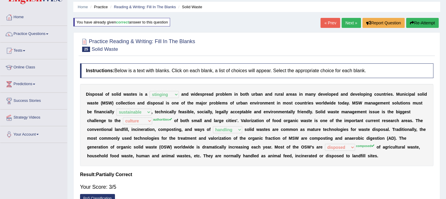
scroll to position [0, 0]
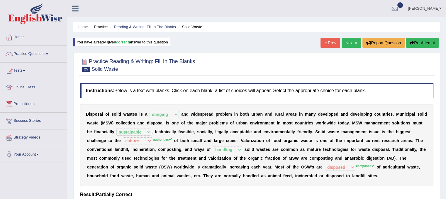
click at [346, 42] on link "Next »" at bounding box center [350, 43] width 19 height 10
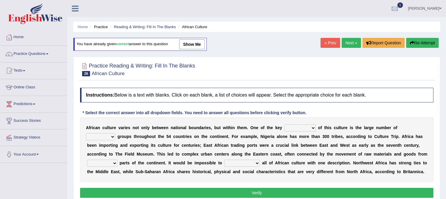
click at [301, 122] on div "A f r i c a n c u l t u r e v a r i e s n o t o n l y b e t w e e n n a t i o n…" at bounding box center [256, 149] width 353 height 64
click at [307, 128] on select "conjectures features issues doubts" at bounding box center [299, 127] width 31 height 7
select select "features"
click at [284, 124] on select "conjectures features issues doubts" at bounding box center [299, 127] width 31 height 7
click at [111, 137] on select "ethic ethnic eugenic epic" at bounding box center [100, 136] width 29 height 7
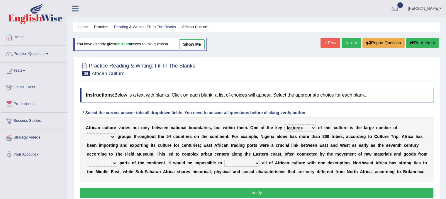
select select "ethnic"
click at [86, 133] on select "ethic ethnic eugenic epic" at bounding box center [100, 136] width 29 height 7
click at [121, 164] on b "p" at bounding box center [121, 162] width 3 height 5
click at [114, 163] on select "forelocked interlocked unlocked landlocked" at bounding box center [102, 162] width 30 height 7
select select "landlocked"
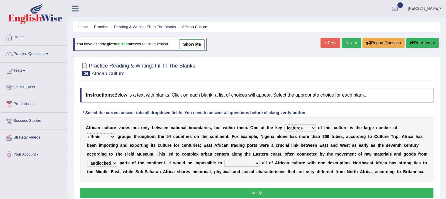
click at [87, 159] on select "forelocked interlocked unlocked landlocked" at bounding box center [102, 162] width 30 height 7
click at [255, 161] on select "characterize conceptualize symbolize synthesize" at bounding box center [241, 162] width 35 height 7
select select "symbolize"
click at [224, 159] on select "characterize conceptualize symbolize synthesize" at bounding box center [241, 162] width 35 height 7
click at [265, 189] on button "Verify" at bounding box center [256, 193] width 353 height 10
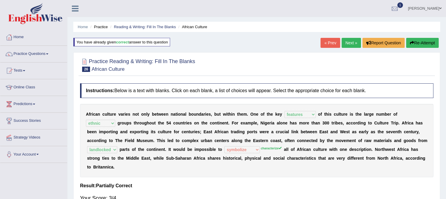
click at [351, 45] on link "Next »" at bounding box center [350, 43] width 19 height 10
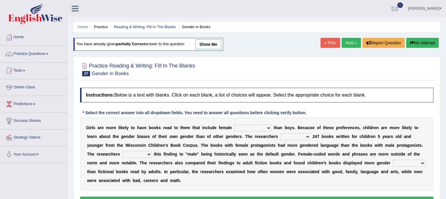
click at [261, 128] on select "protagonists cosmogonists agonists expressionists" at bounding box center [252, 127] width 37 height 7
select select "expressionists"
click at [234, 124] on select "protagonists cosmogonists agonists expressionists" at bounding box center [252, 127] width 37 height 7
click at [298, 140] on div "G i r l s a r e m o r e l i k e l y t o h a v e b o o k s r e a d t o t h e m t…" at bounding box center [256, 153] width 353 height 73
click at [309, 136] on select "hydrolyzed paralyzed catalyzed analyzed" at bounding box center [295, 136] width 30 height 7
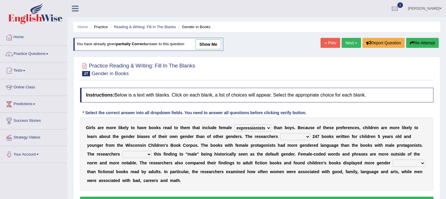
click at [309, 136] on select "hydrolyzed paralyzed catalyzed analyzed" at bounding box center [295, 136] width 30 height 7
click at [302, 138] on select "hydrolyzed paralyzed catalyzed analyzed" at bounding box center [295, 136] width 30 height 7
select select "analyzed"
click at [280, 133] on select "hydrolyzed paralyzed catalyzed analyzed" at bounding box center [295, 136] width 30 height 7
click at [142, 153] on select "contribute tribute distribute attribute" at bounding box center [136, 154] width 29 height 7
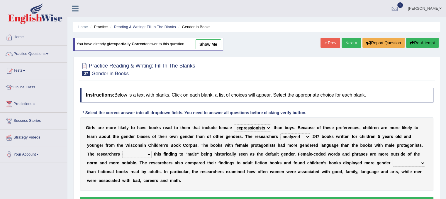
select select "attribute"
click at [122, 151] on select "contribute tribute distribute attribute" at bounding box center [136, 154] width 29 height 7
click at [398, 159] on select "stereotypes teletypes prototypes electrotypes" at bounding box center [408, 162] width 33 height 7
select select "stereotypes"
click at [392, 159] on select "stereotypes teletypes prototypes electrotypes" at bounding box center [408, 162] width 33 height 7
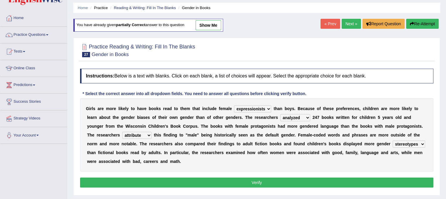
scroll to position [20, 0]
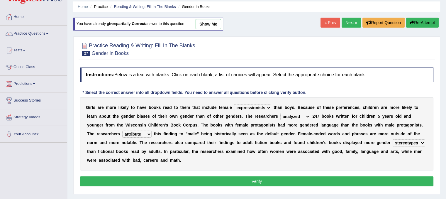
click at [355, 180] on button "Verify" at bounding box center [256, 181] width 353 height 10
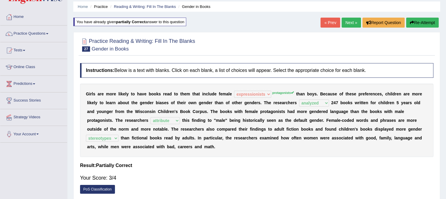
click at [354, 22] on link "Next »" at bounding box center [350, 23] width 19 height 10
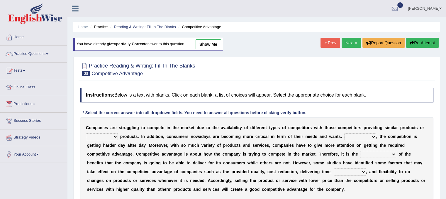
click at [110, 137] on select "constitution restitution substitution institution" at bounding box center [102, 136] width 32 height 7
select select "substitution"
click at [86, 133] on select "constitution restitution substitution institution" at bounding box center [102, 136] width 32 height 7
click at [367, 134] on select "However Instead Additionally Therefore" at bounding box center [360, 136] width 32 height 7
select select "Therefore"
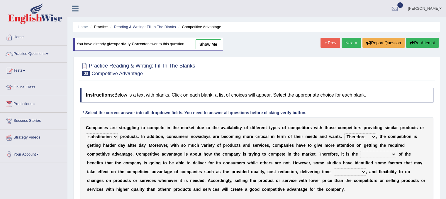
click at [344, 133] on select "However Instead Additionally Therefore" at bounding box center [360, 136] width 32 height 7
click at [388, 156] on select "dissemination ordination determination incarnation" at bounding box center [378, 154] width 36 height 7
select select "determination"
click at [360, 151] on select "dissemination ordination determination incarnation" at bounding box center [378, 154] width 36 height 7
click at [357, 169] on select "captivation aggregation deprivation innovation" at bounding box center [350, 171] width 32 height 7
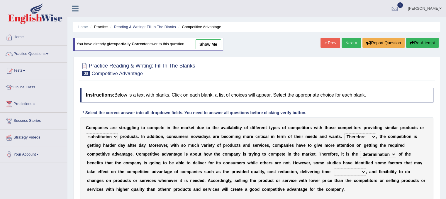
select select "deprivation"
click at [334, 168] on select "captivation aggregation deprivation innovation" at bounding box center [350, 171] width 32 height 7
click at [360, 173] on select "captivation aggregation deprivation innovation" at bounding box center [350, 171] width 32 height 7
drag, startPoint x: 445, startPoint y: 114, endPoint x: 449, endPoint y: 122, distance: 9.2
click at [445, 122] on html "Toggle navigation Home Practice Questions Speaking Practice Read Aloud Repeat S…" at bounding box center [223, 99] width 446 height 199
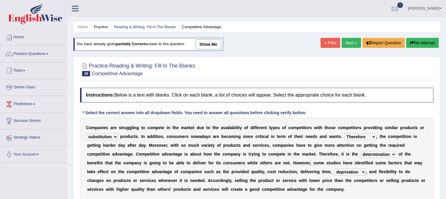
click at [420, 149] on div "C o m p a n i e s a r e s t r u g g l i n g t o c o m p e t e i n t h e m a r k…" at bounding box center [256, 158] width 353 height 82
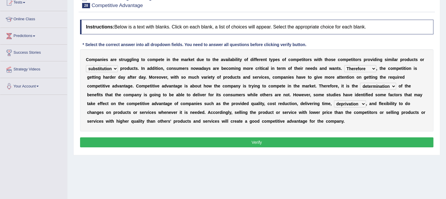
scroll to position [65, 0]
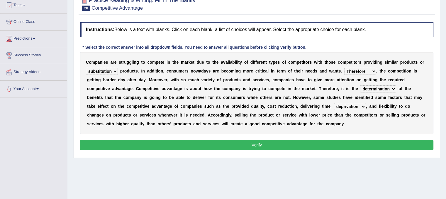
click at [400, 146] on button "Verify" at bounding box center [256, 145] width 353 height 10
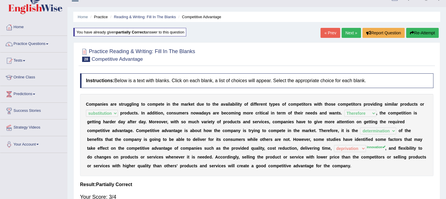
scroll to position [0, 0]
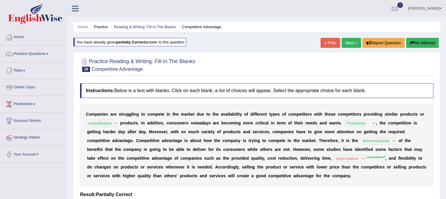
click at [346, 45] on link "Next »" at bounding box center [350, 43] width 19 height 10
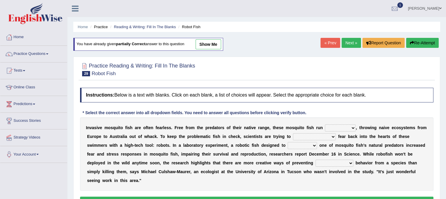
click at [341, 127] on select "occupant flippant rampant concordant" at bounding box center [340, 127] width 31 height 7
select select "occupant"
click at [325, 124] on select "occupant flippant rampant concordant" at bounding box center [340, 127] width 31 height 7
click at [318, 139] on select "accept spike strike [PERSON_NAME]" at bounding box center [314, 136] width 43 height 7
select select "accept"
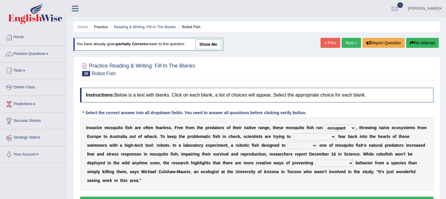
click at [293, 133] on select "accept spike strike [PERSON_NAME]" at bounding box center [314, 136] width 43 height 7
click at [287, 142] on select "bequest mimic battle conquest" at bounding box center [301, 145] width 29 height 7
select select "mimic"
click at [287, 142] on select "bequest mimic battle conquest" at bounding box center [301, 145] width 29 height 7
click at [315, 163] on select "unprivileged unprecedented uncharted unwanted" at bounding box center [334, 162] width 38 height 7
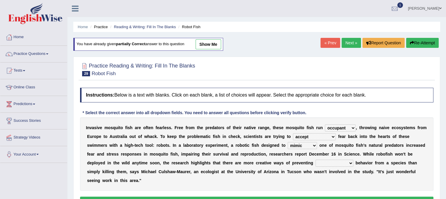
select select "unwanted"
click at [315, 159] on select "unprivileged unprecedented uncharted unwanted" at bounding box center [334, 162] width 38 height 7
click at [304, 197] on button "Verify" at bounding box center [256, 201] width 353 height 10
